Goal: Task Accomplishment & Management: Manage account settings

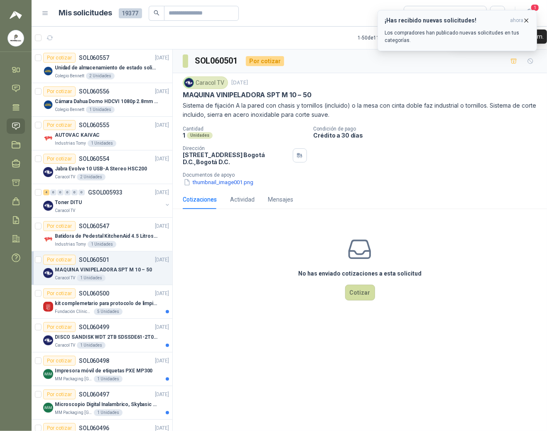
click at [520, 22] on span "ahora" at bounding box center [516, 20] width 13 height 7
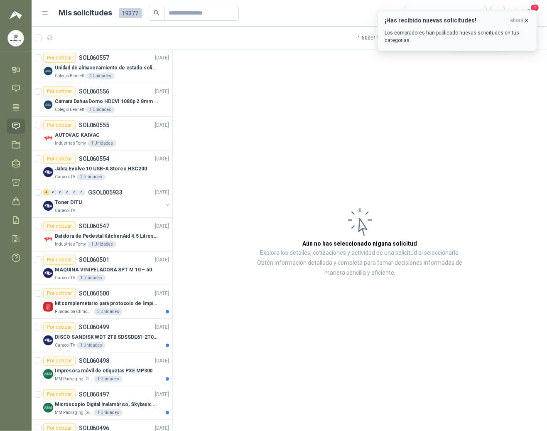
click at [525, 19] on icon "button" at bounding box center [526, 20] width 7 height 7
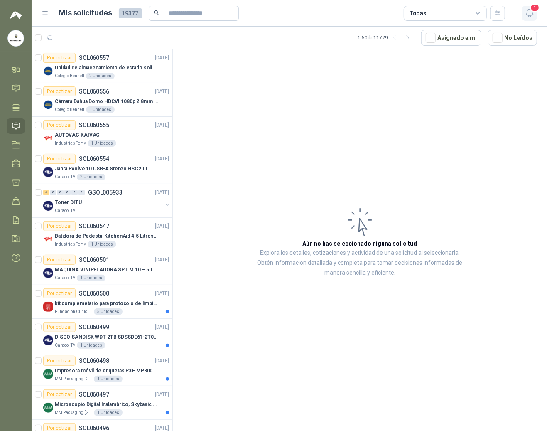
click at [532, 12] on icon "button" at bounding box center [530, 13] width 10 height 10
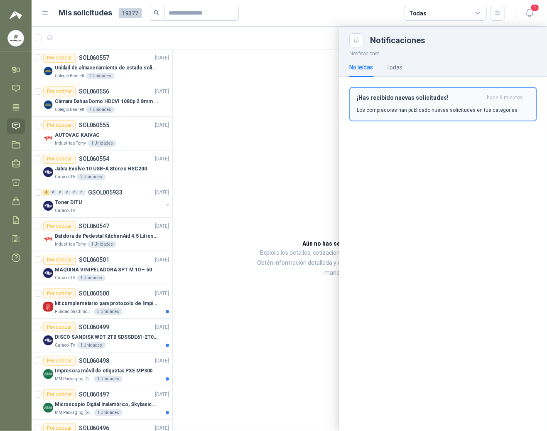
click at [404, 97] on h3 "¡Has recibido nuevas solicitudes!" at bounding box center [420, 97] width 127 height 7
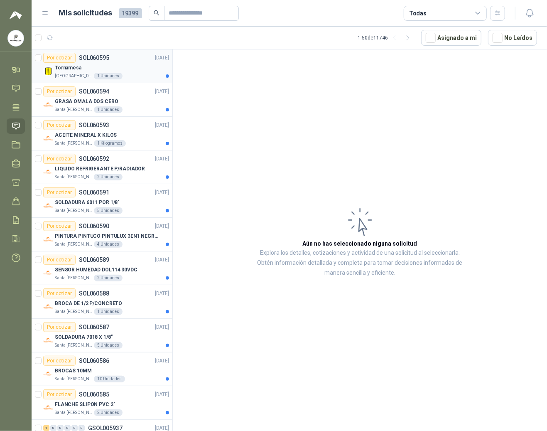
click at [67, 71] on p "Tornamesa" at bounding box center [68, 68] width 27 height 8
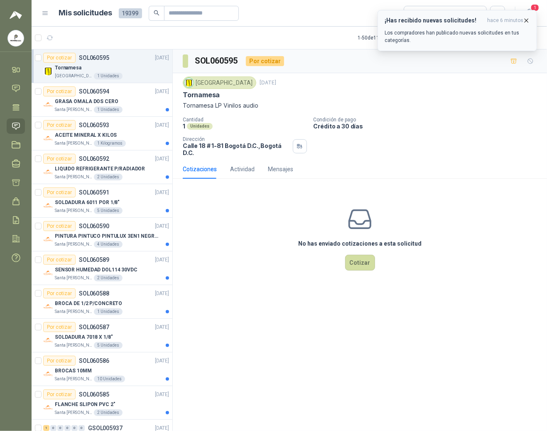
click at [529, 21] on icon "button" at bounding box center [526, 20] width 7 height 7
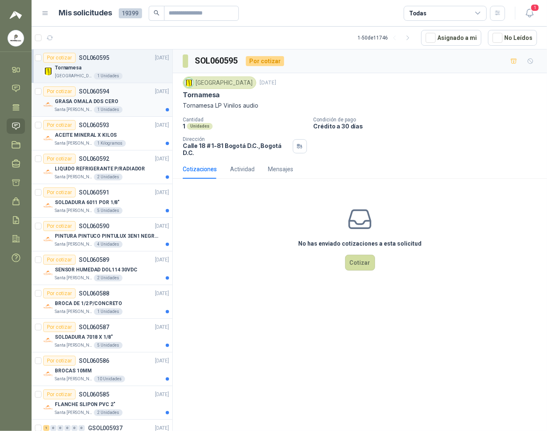
click at [79, 96] on div "Por cotizar SOL060594" at bounding box center [76, 91] width 66 height 10
